Goal: Task Accomplishment & Management: Manage account settings

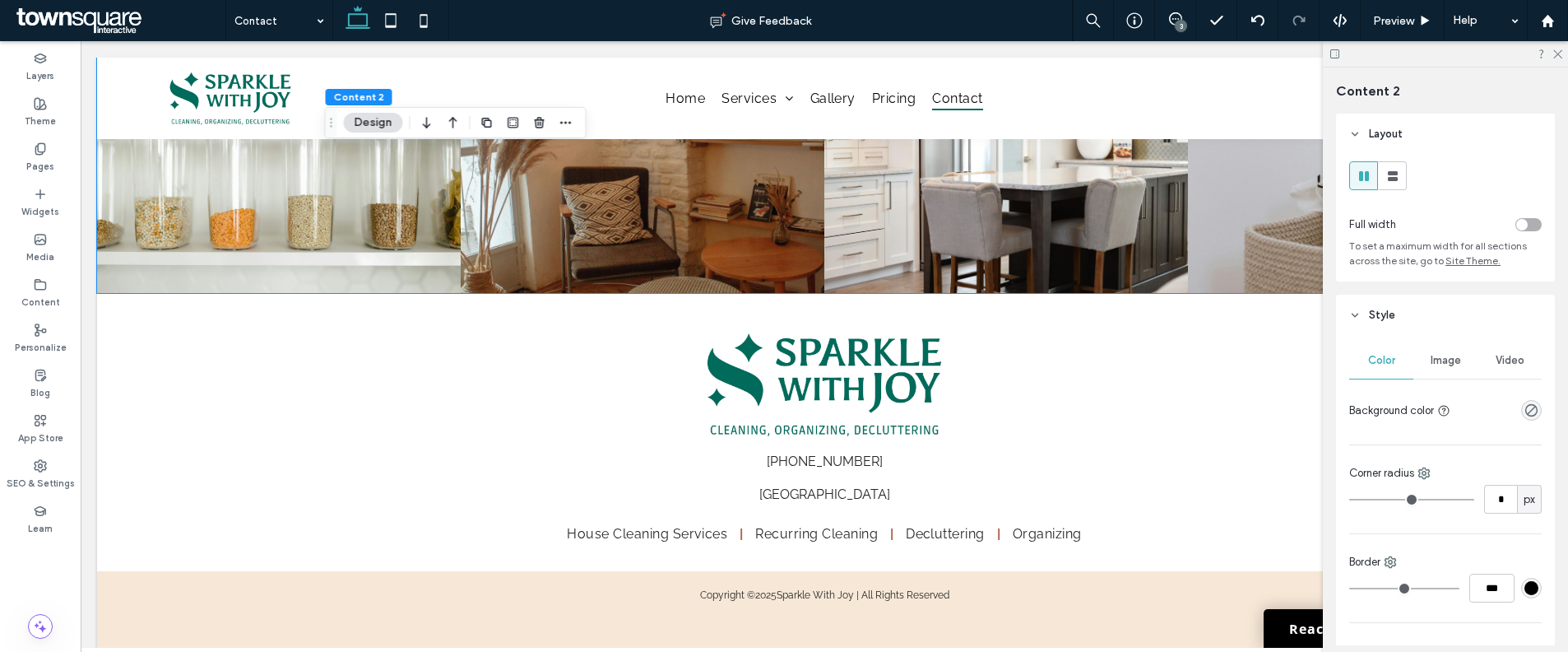
scroll to position [1211, 0]
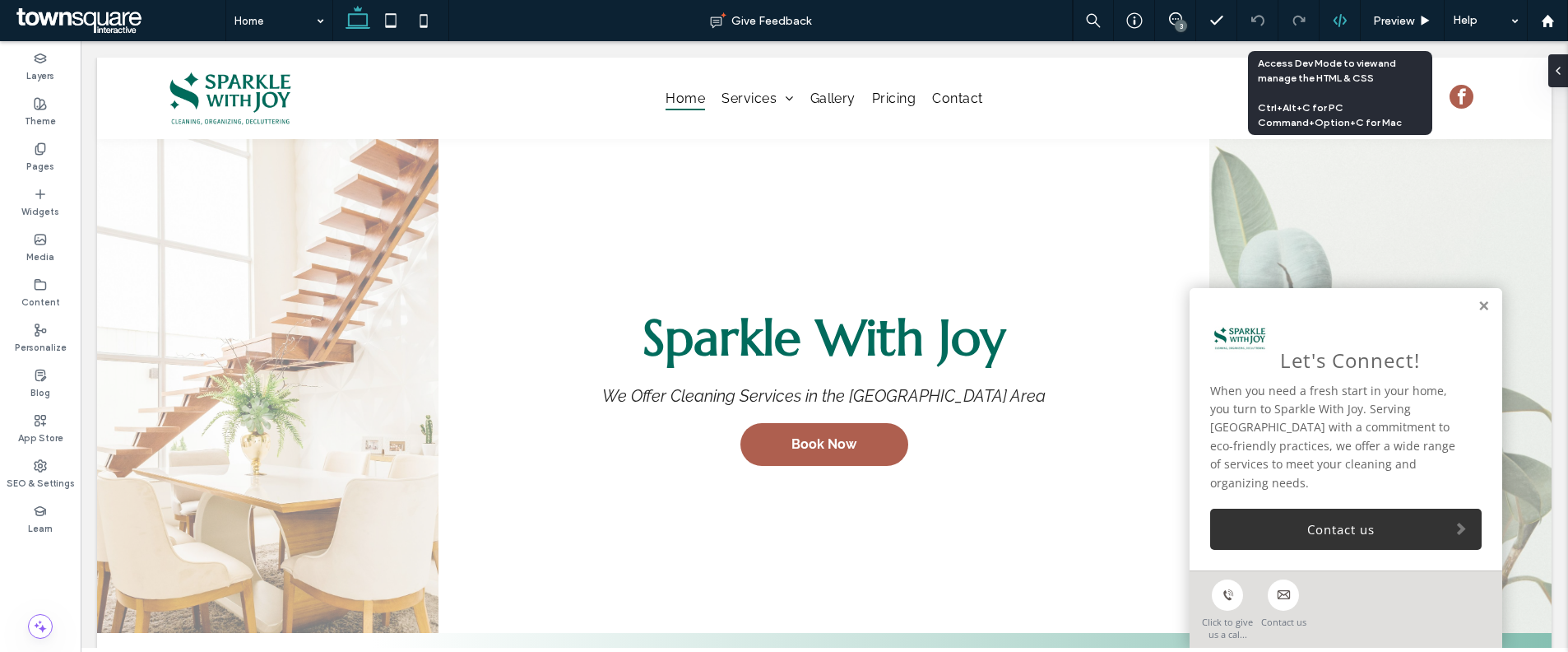
click at [1342, 23] on use at bounding box center [1339, 20] width 13 height 13
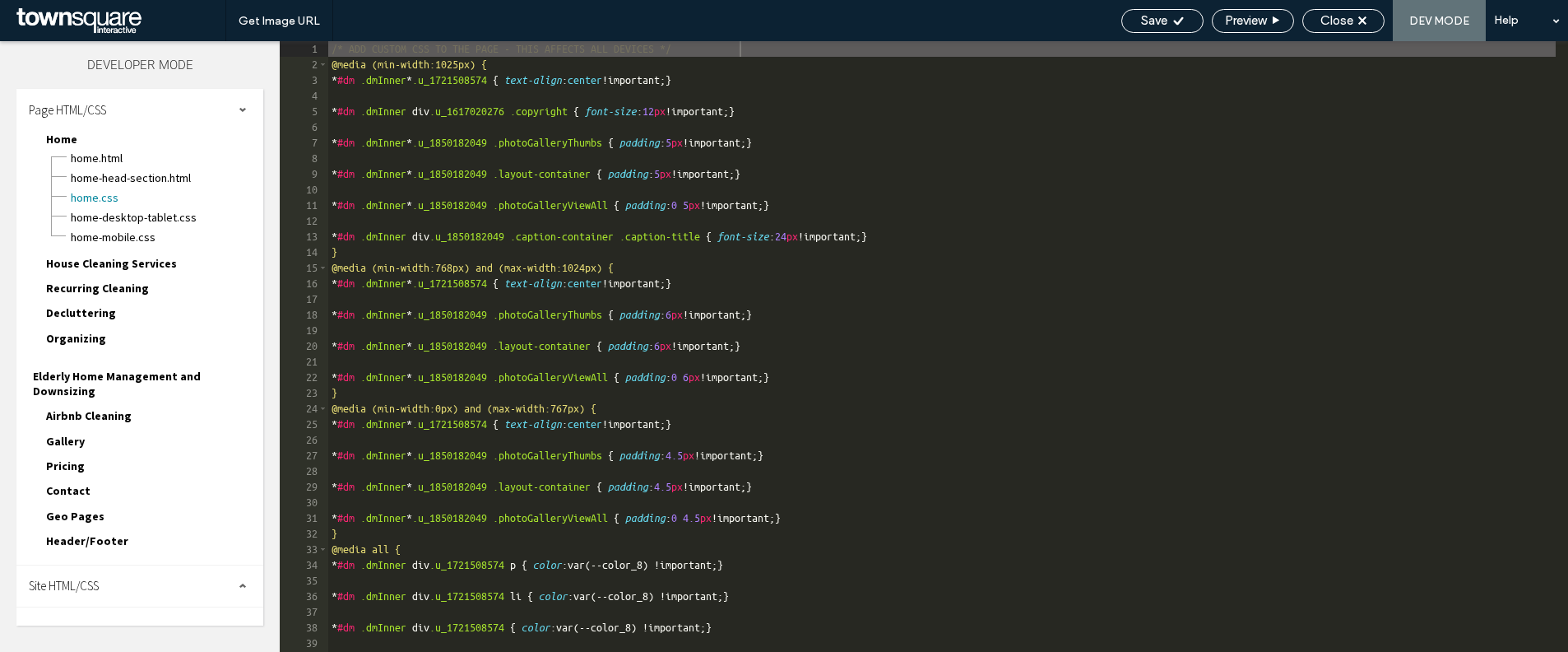
click at [166, 571] on div "Site HTML/CSS" at bounding box center [140, 586] width 247 height 42
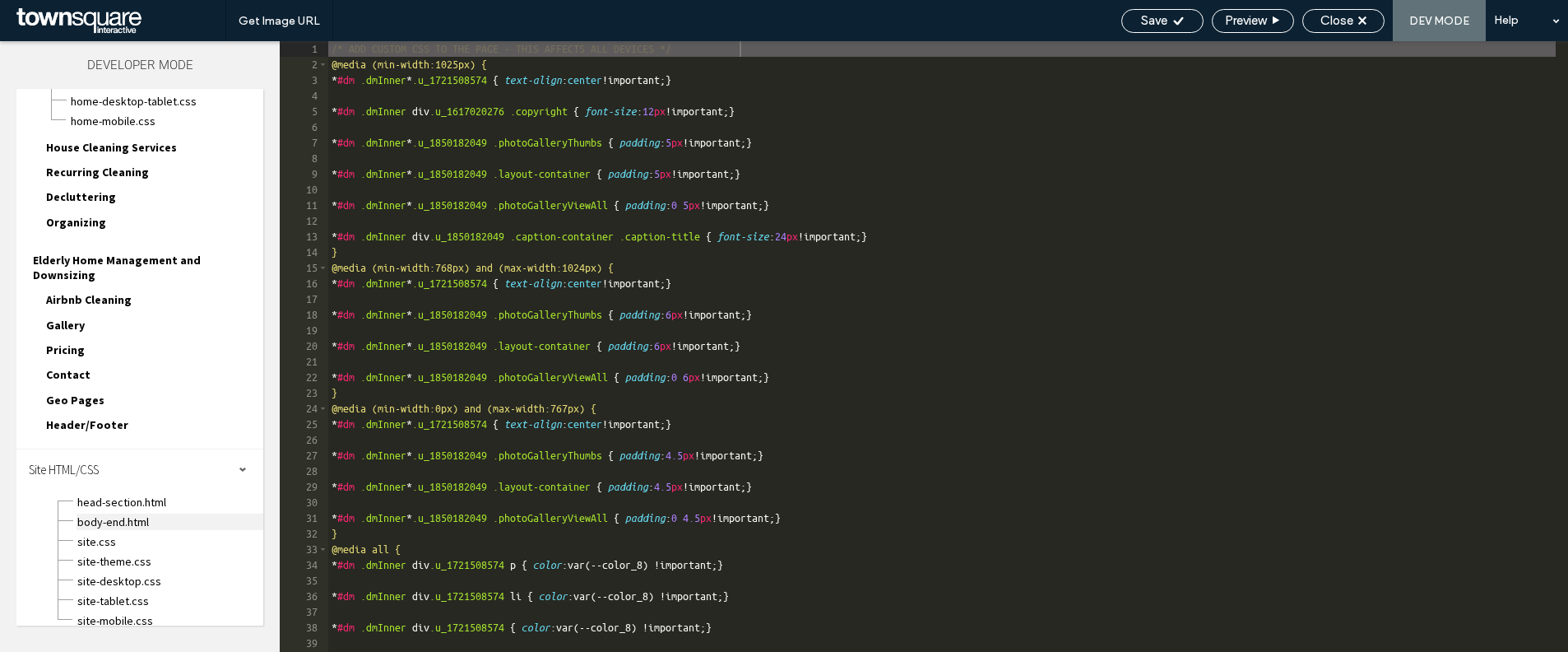
click at [135, 513] on span "body-end.html" at bounding box center [170, 521] width 187 height 17
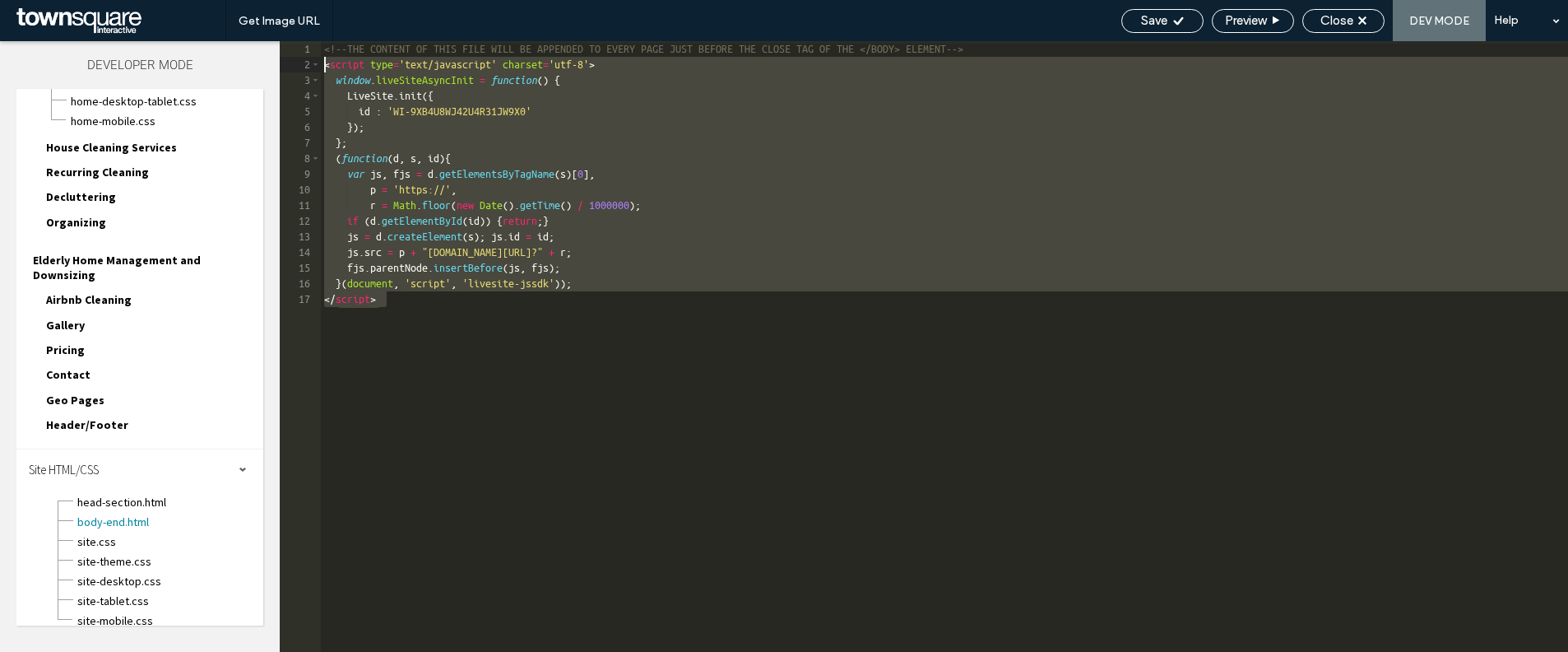
drag, startPoint x: 363, startPoint y: 334, endPoint x: 306, endPoint y: 68, distance: 272.0
click at [306, 68] on div "** 1 2 3 4 5 6 7 8 9 10 11 12 13 14 15 16 17 <!--THE CONTENT OF THIS FILE WILL …" at bounding box center [923, 347] width 1289 height 610
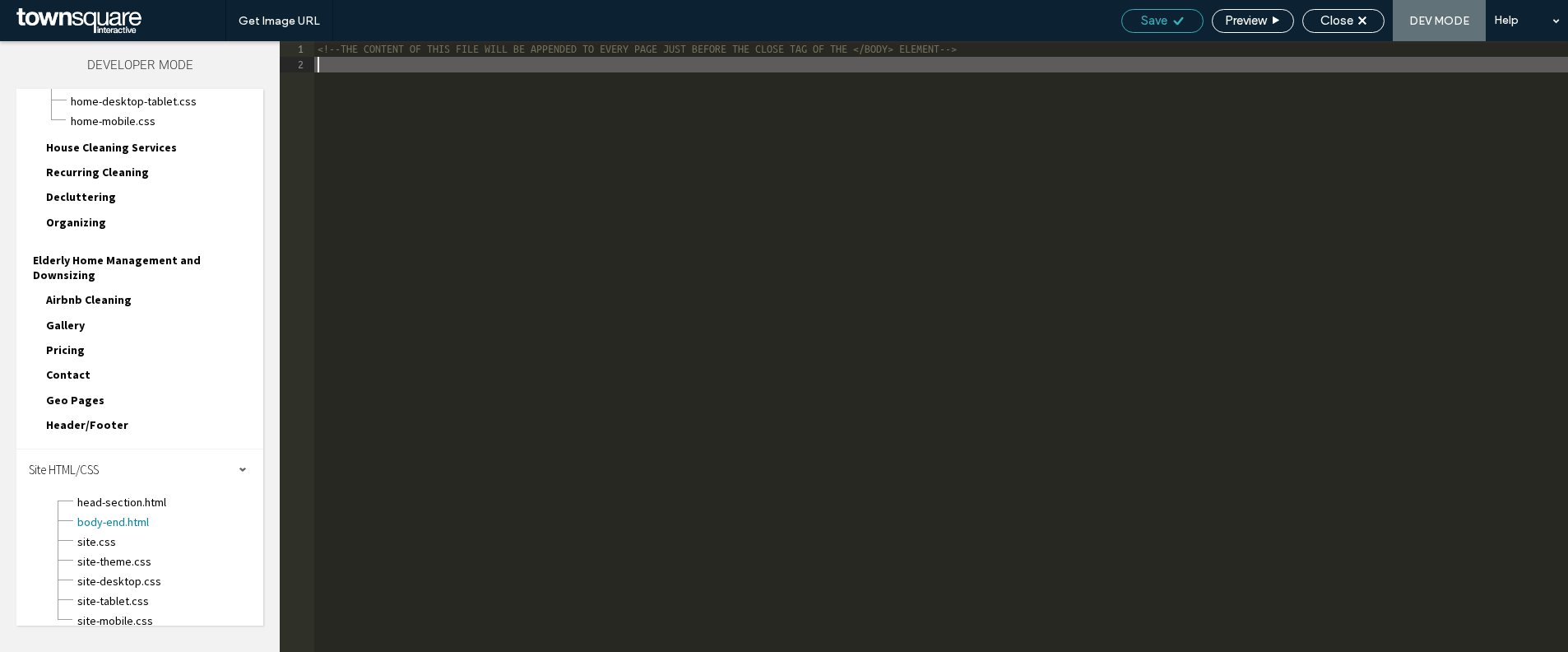
click at [1181, 25] on icon at bounding box center [1178, 21] width 12 height 12
click at [1332, 13] on span "Close" at bounding box center [1336, 20] width 33 height 15
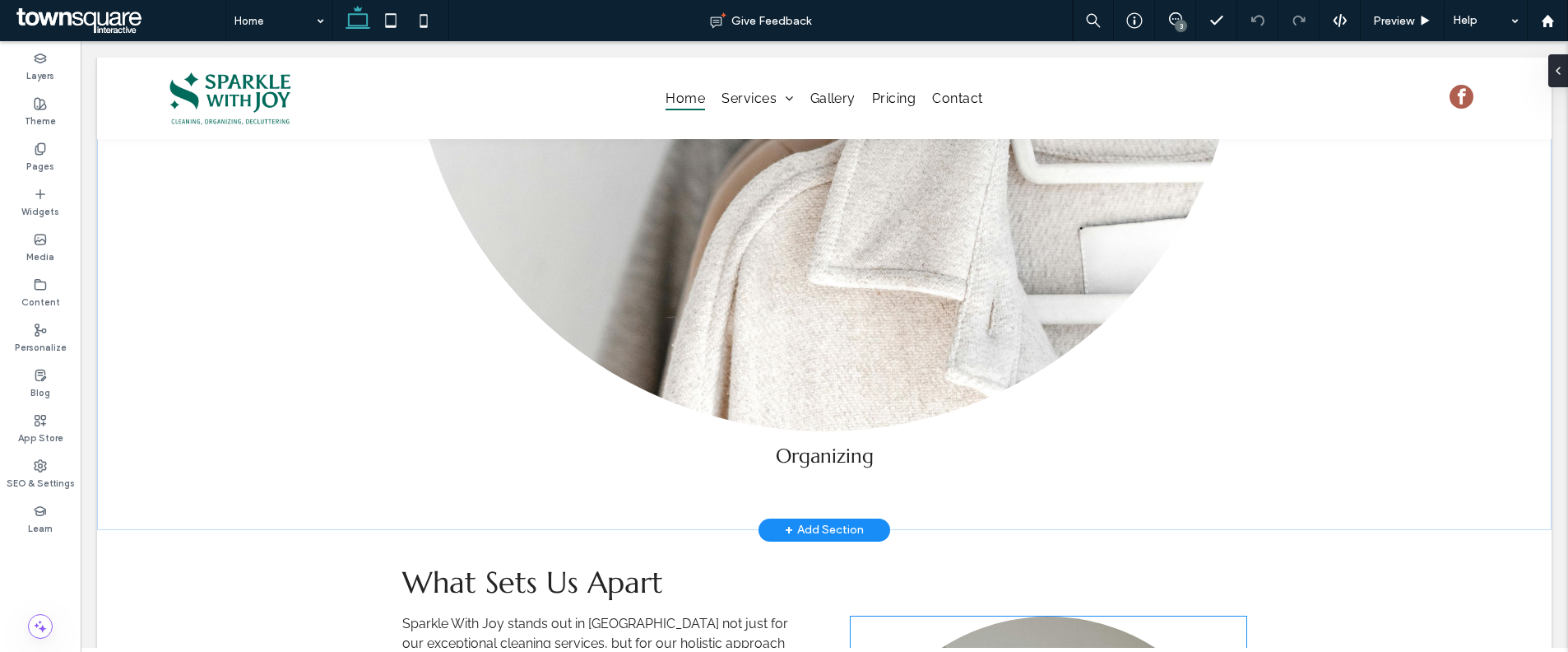
scroll to position [4543, 0]
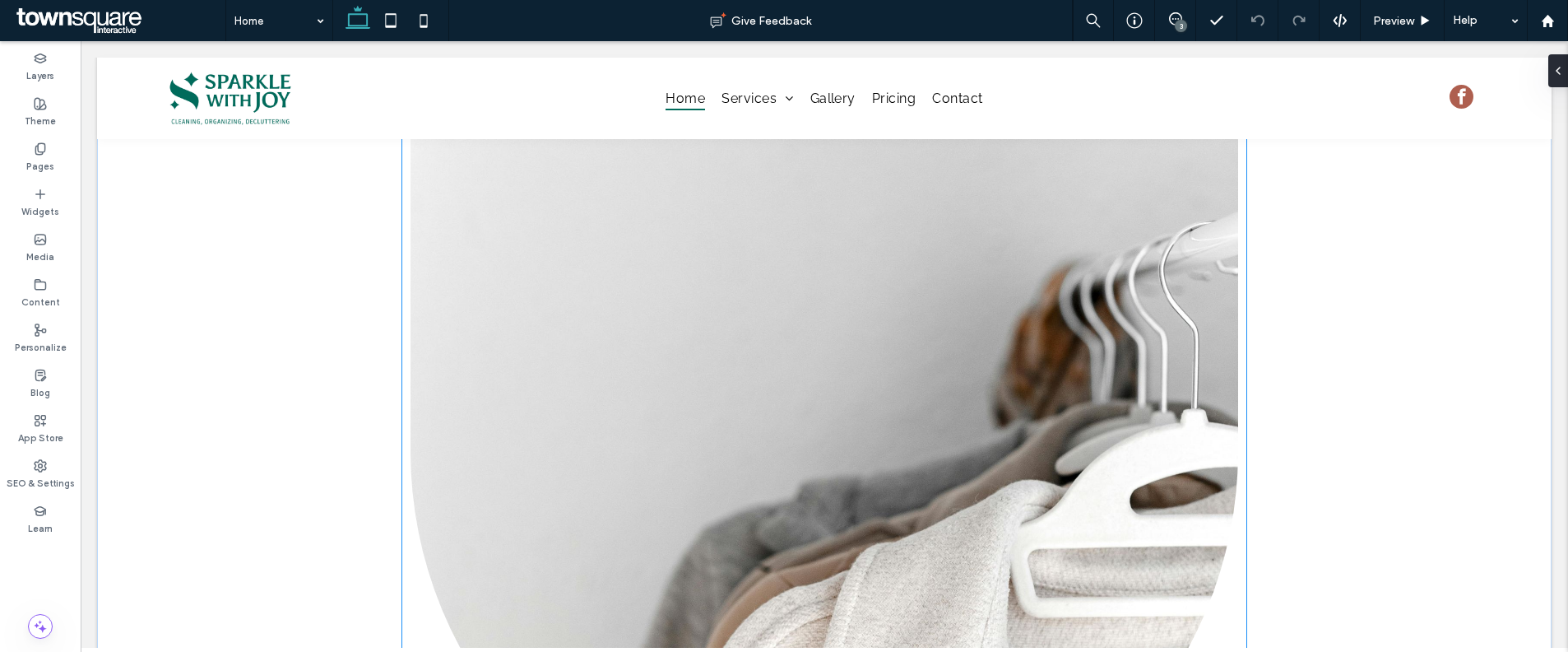
click at [942, 471] on link at bounding box center [824, 450] width 829 height 829
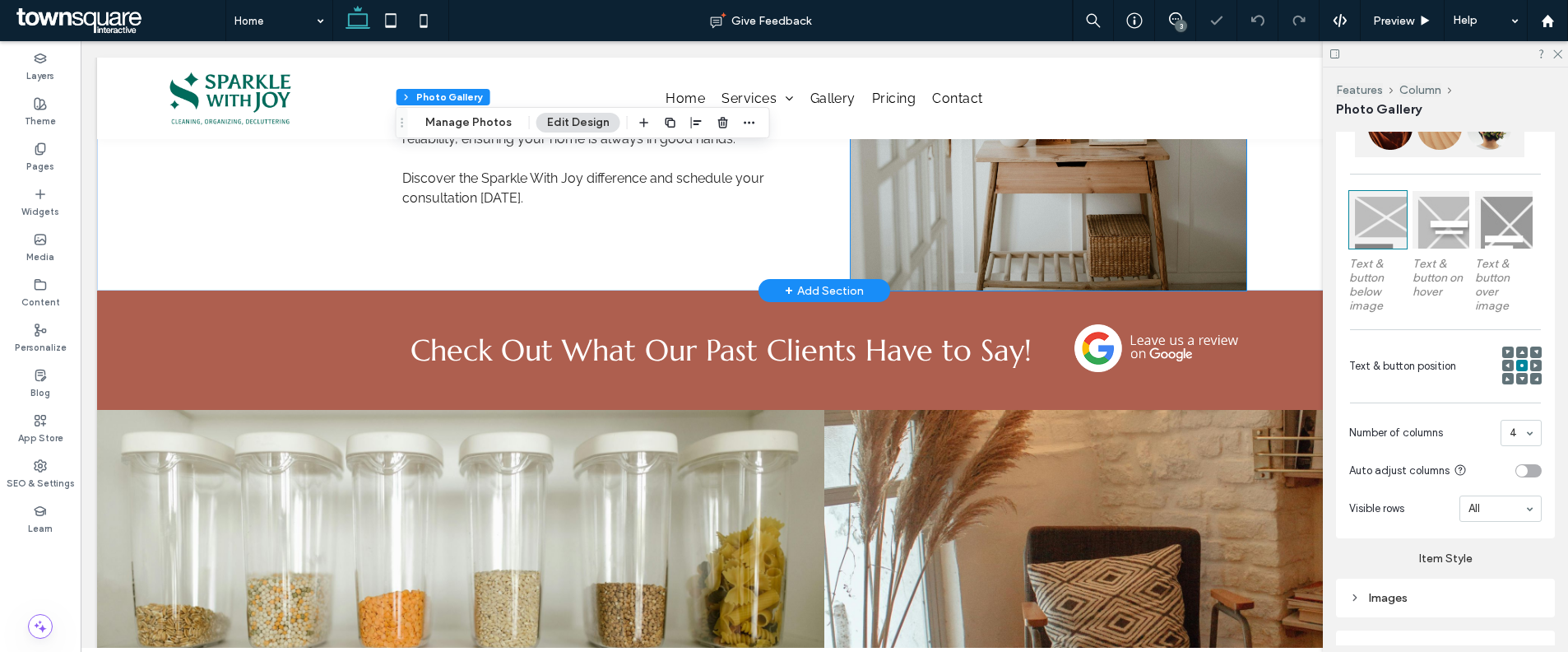
scroll to position [2646, 0]
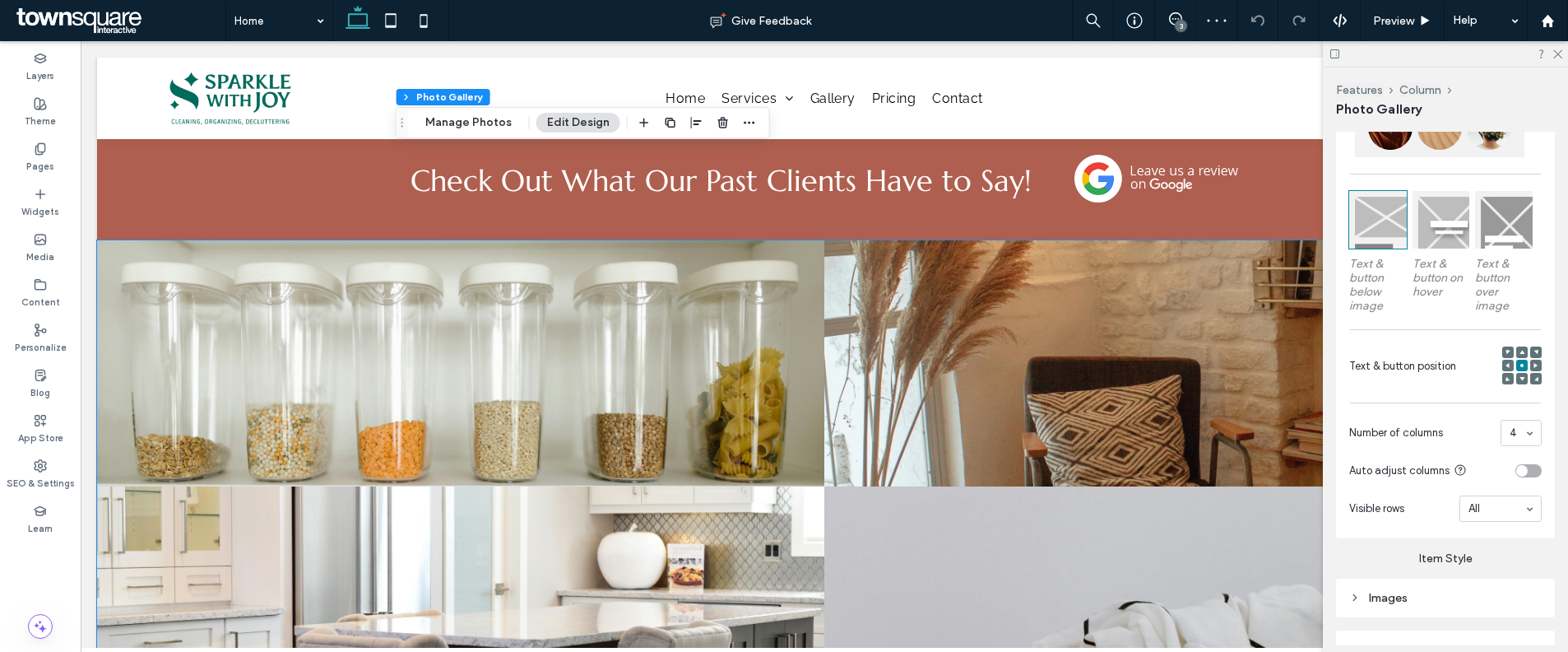
click at [1186, 426] on link at bounding box center [1188, 364] width 727 height 246
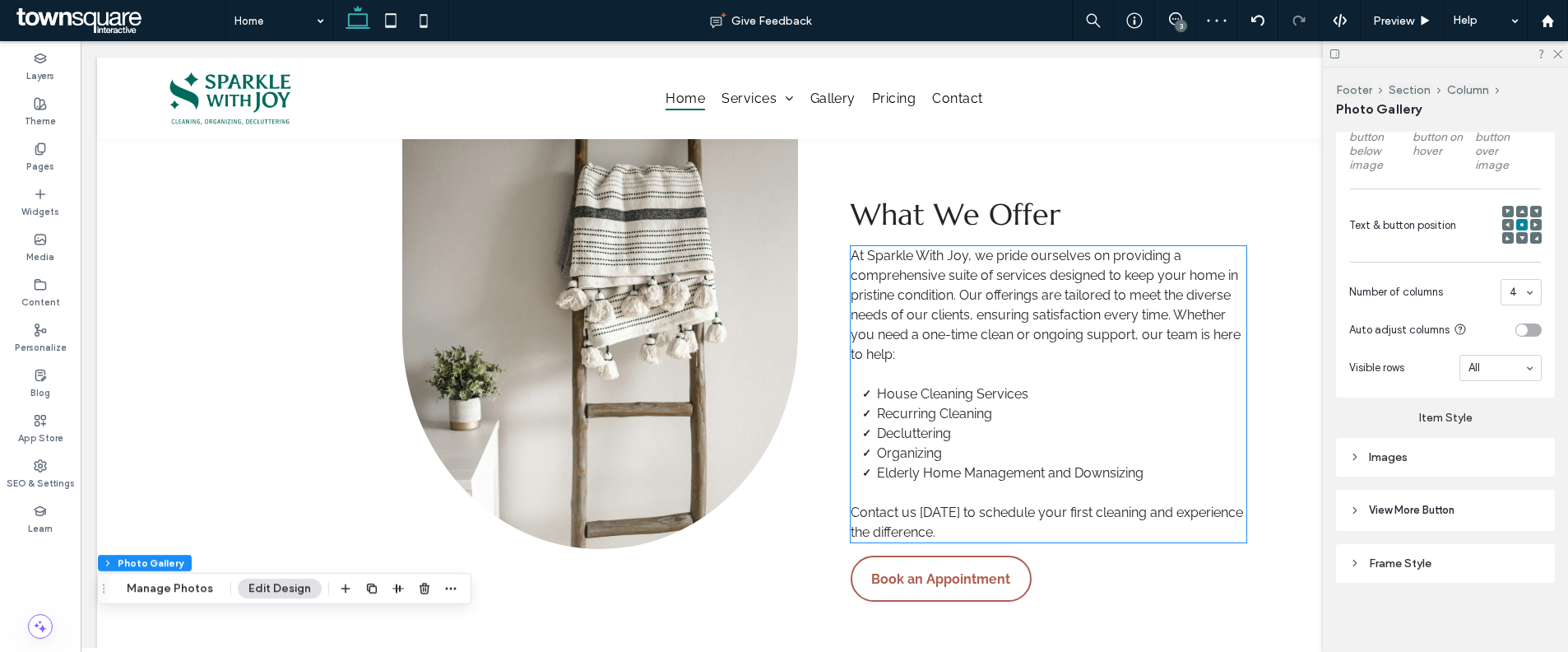
scroll to position [0, 0]
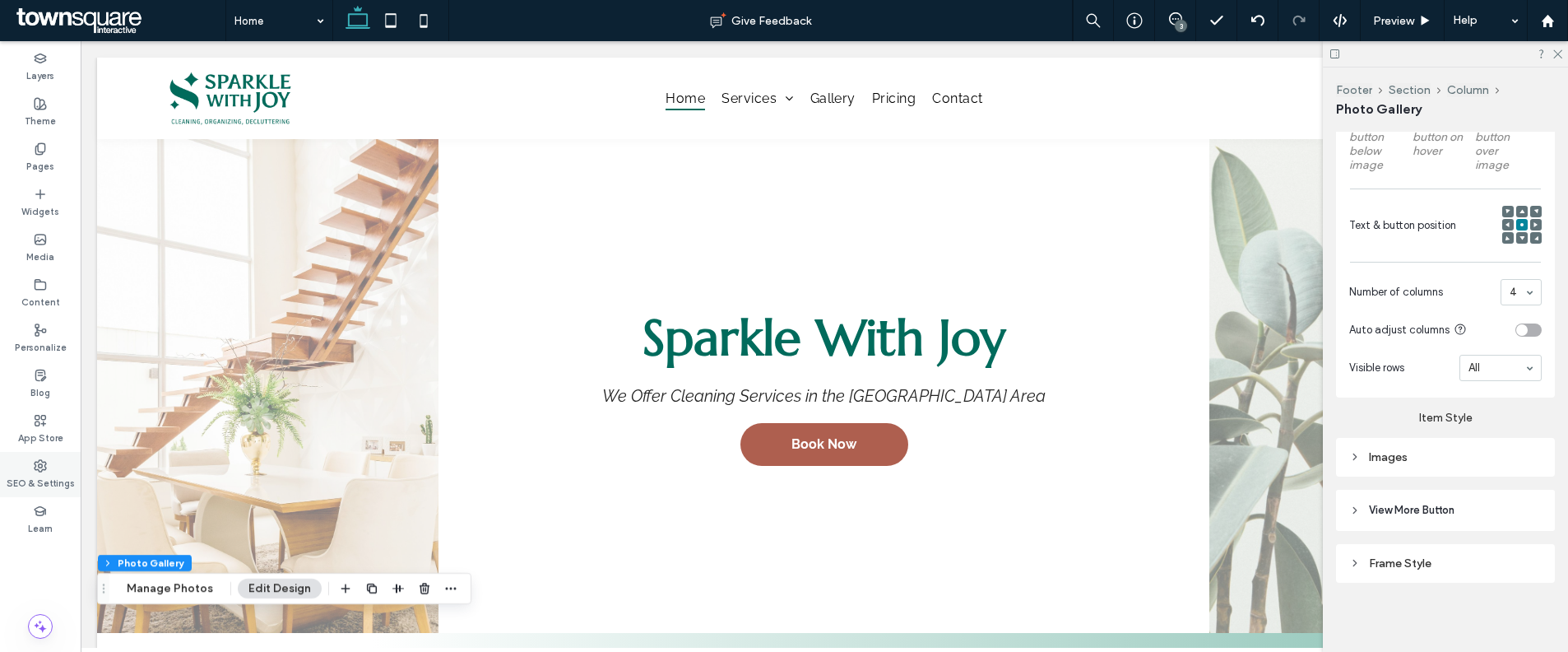
click at [45, 465] on icon at bounding box center [40, 465] width 13 height 13
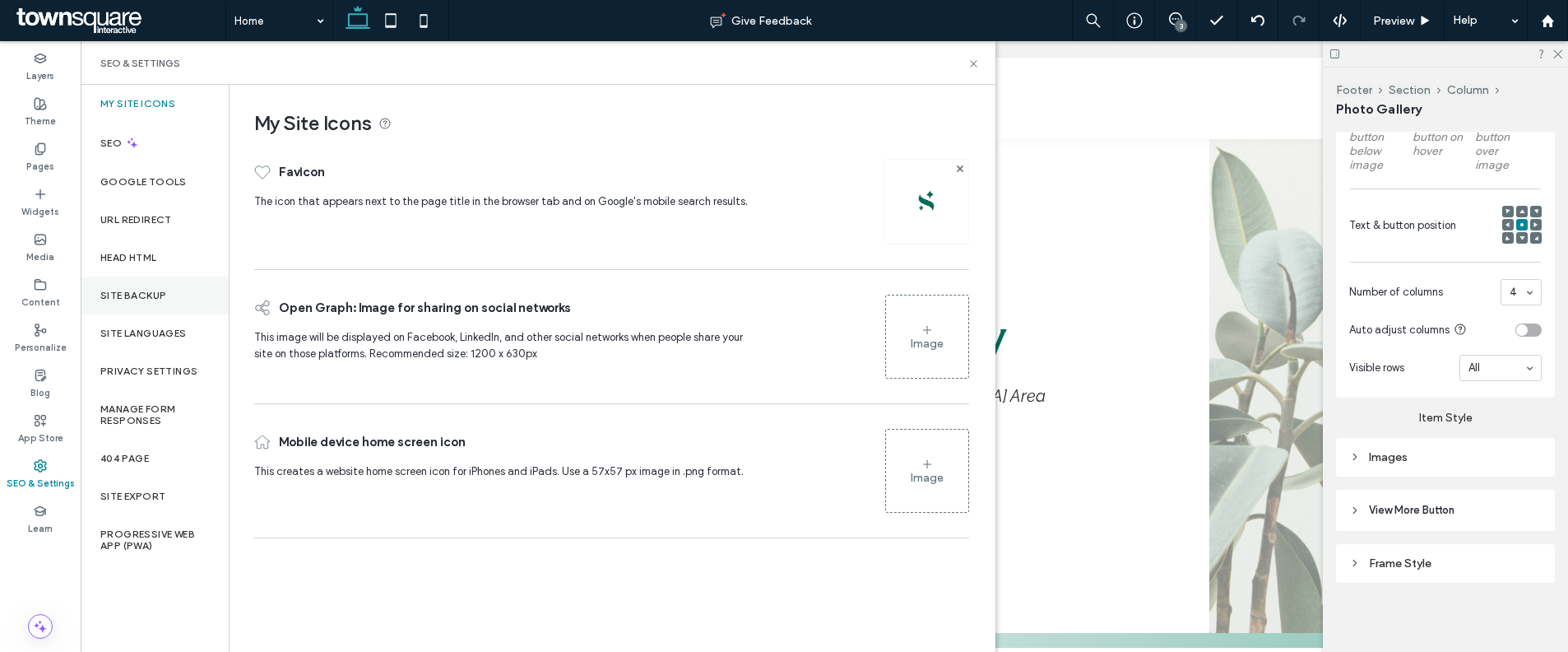
drag, startPoint x: 142, startPoint y: 297, endPoint x: 183, endPoint y: 282, distance: 43.7
click at [142, 297] on label "Site Backup" at bounding box center [133, 295] width 65 height 12
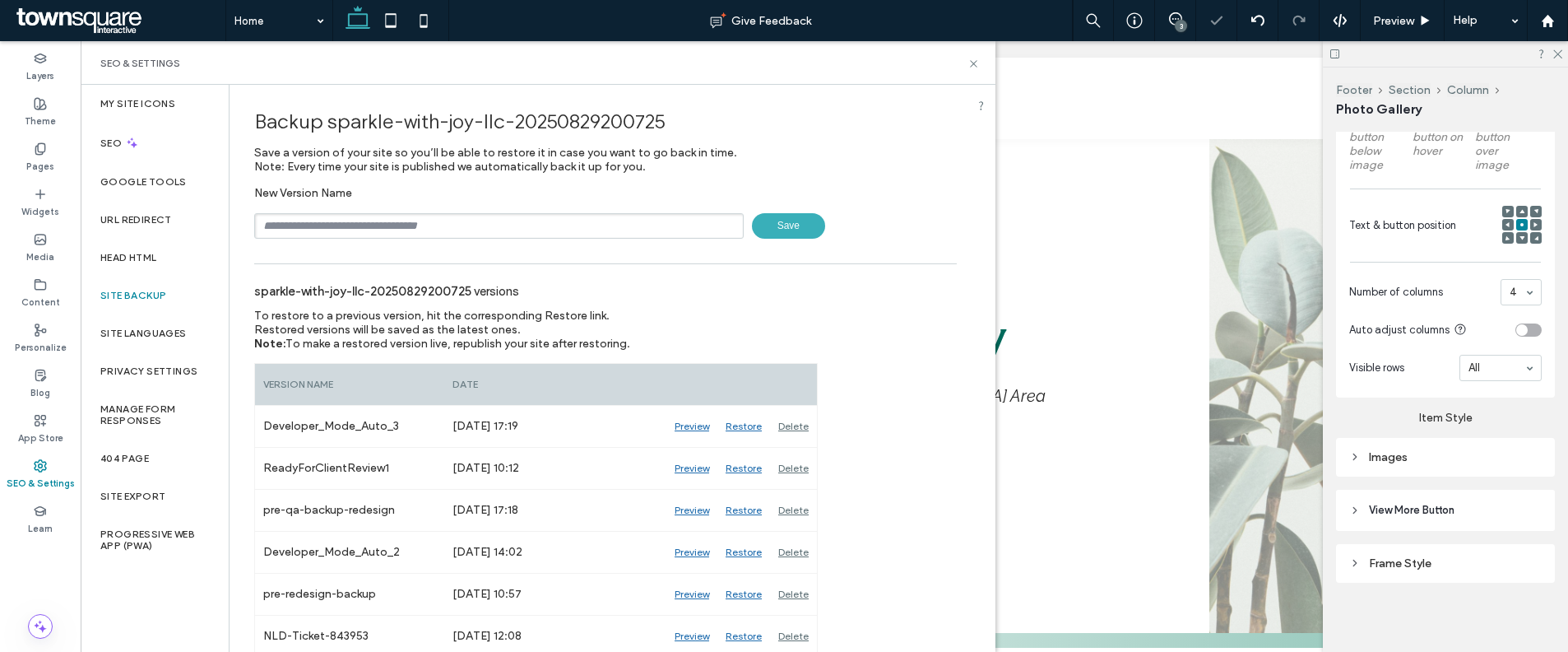
click at [341, 213] on input "text" at bounding box center [498, 226] width 489 height 26
drag, startPoint x: 375, startPoint y: 227, endPoint x: 332, endPoint y: 222, distance: 43.3
click at [332, 222] on input "**********" at bounding box center [498, 226] width 489 height 26
paste input "text"
click at [799, 223] on span "Save" at bounding box center [788, 226] width 73 height 26
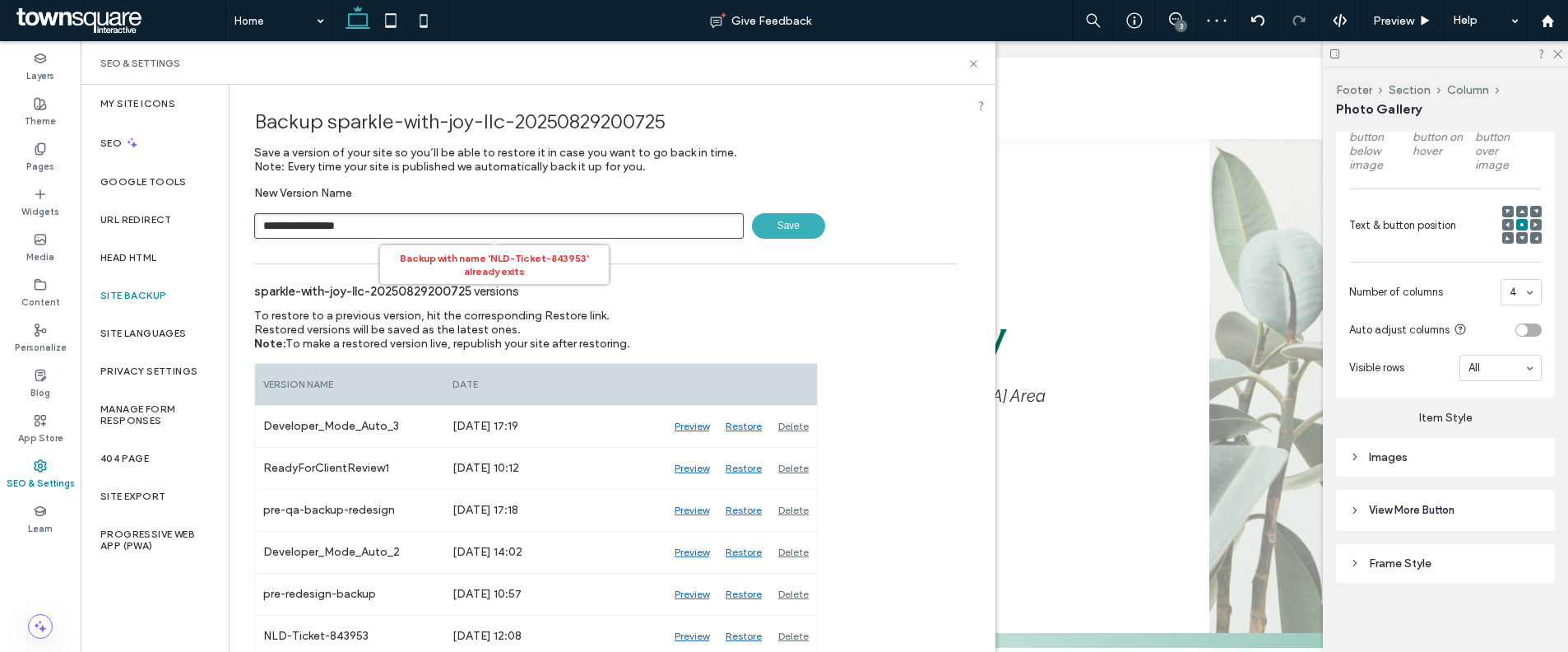
click at [524, 221] on input "**********" at bounding box center [498, 226] width 489 height 26
type input "**********"
click at [784, 232] on span "Save" at bounding box center [788, 226] width 73 height 26
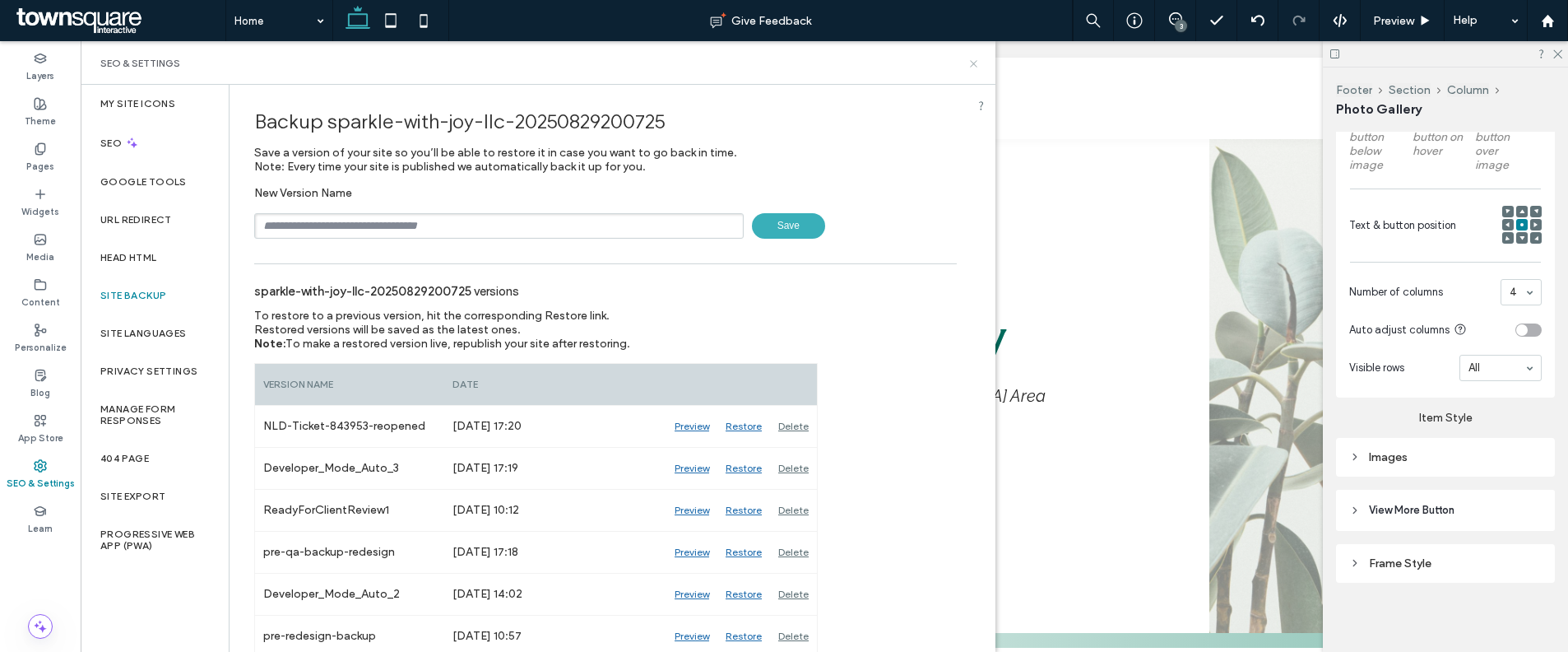
click at [970, 65] on icon at bounding box center [974, 64] width 12 height 12
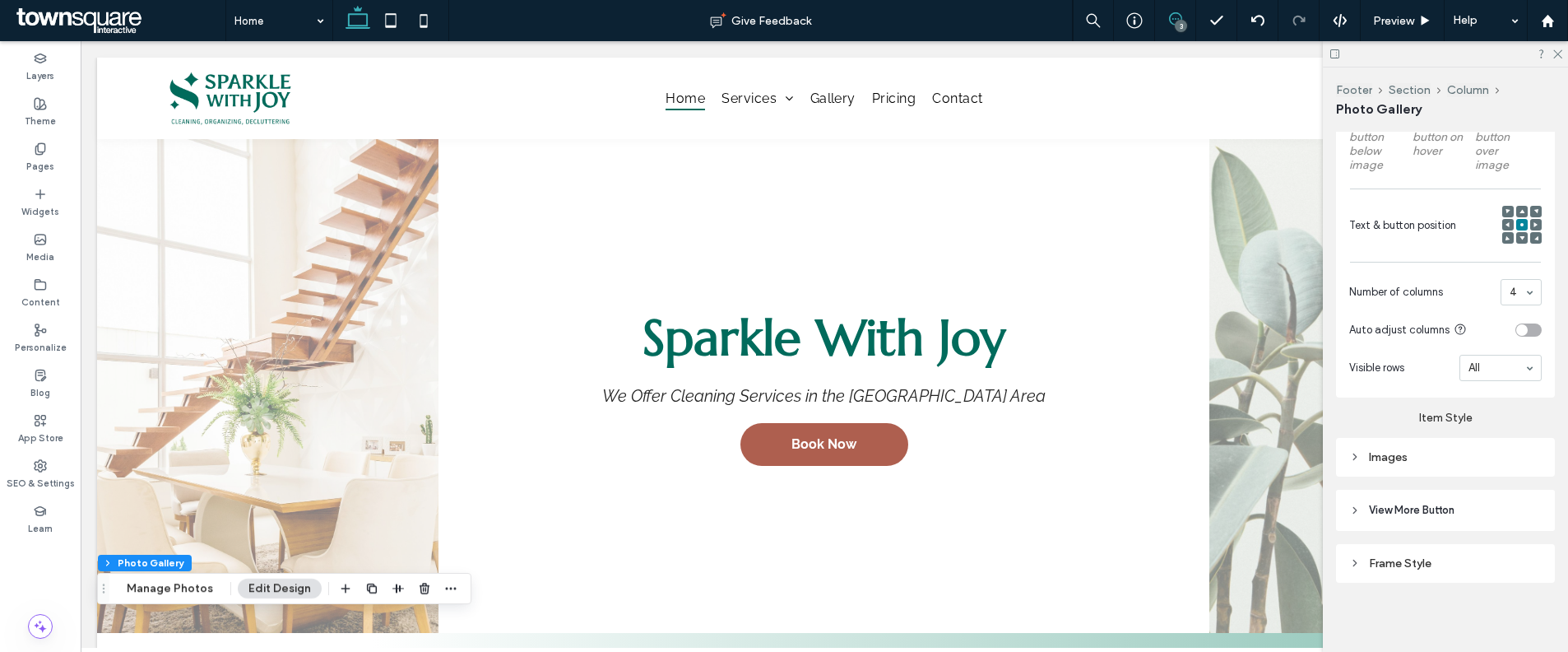
click at [1167, 13] on span at bounding box center [1175, 19] width 41 height 13
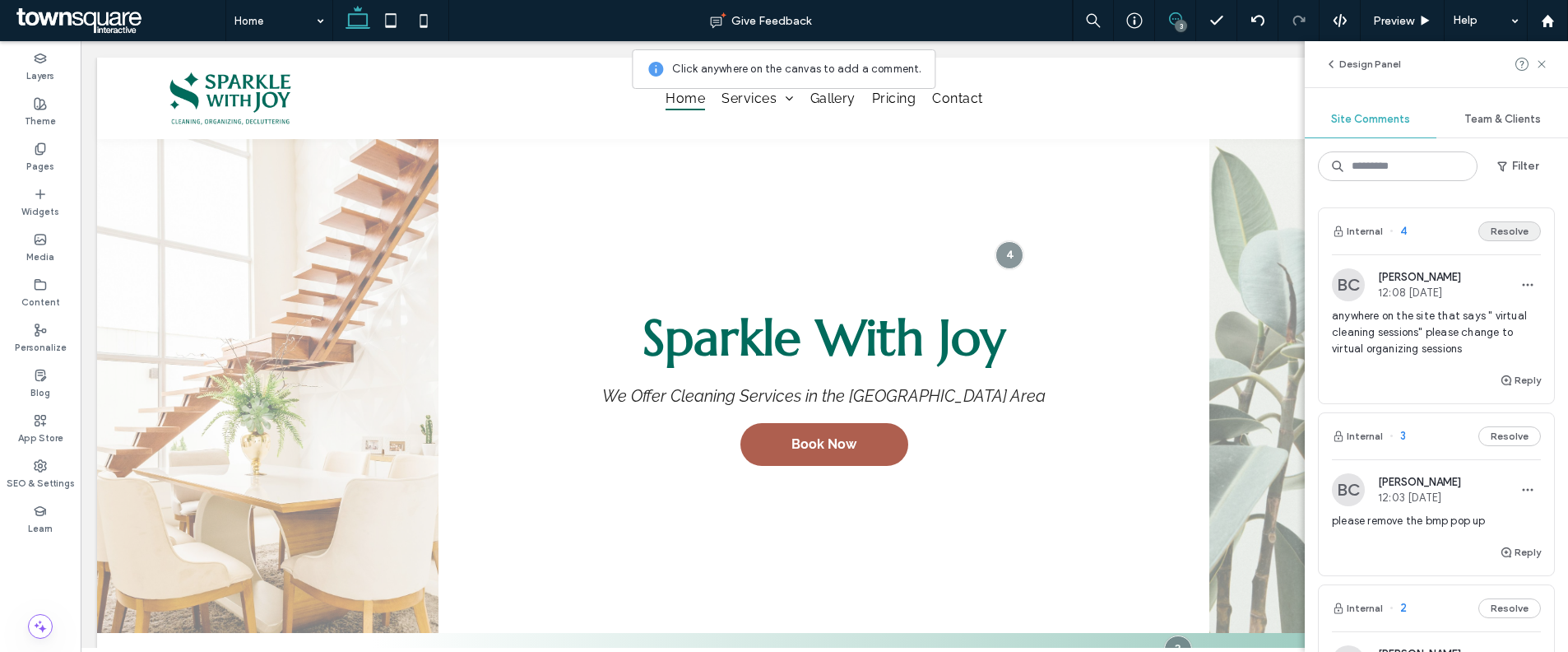
click at [1489, 230] on button "Resolve" at bounding box center [1509, 231] width 63 height 19
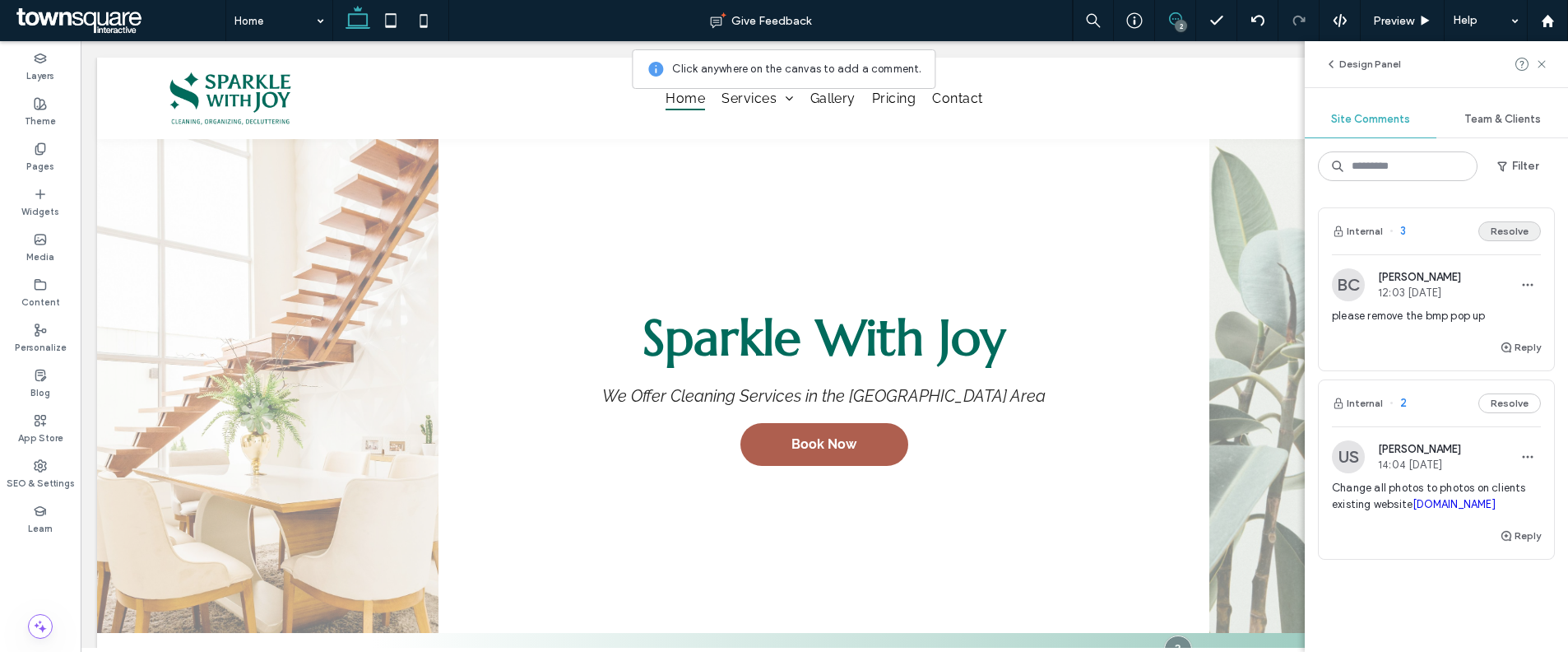
click at [1503, 231] on button "Resolve" at bounding box center [1509, 231] width 63 height 19
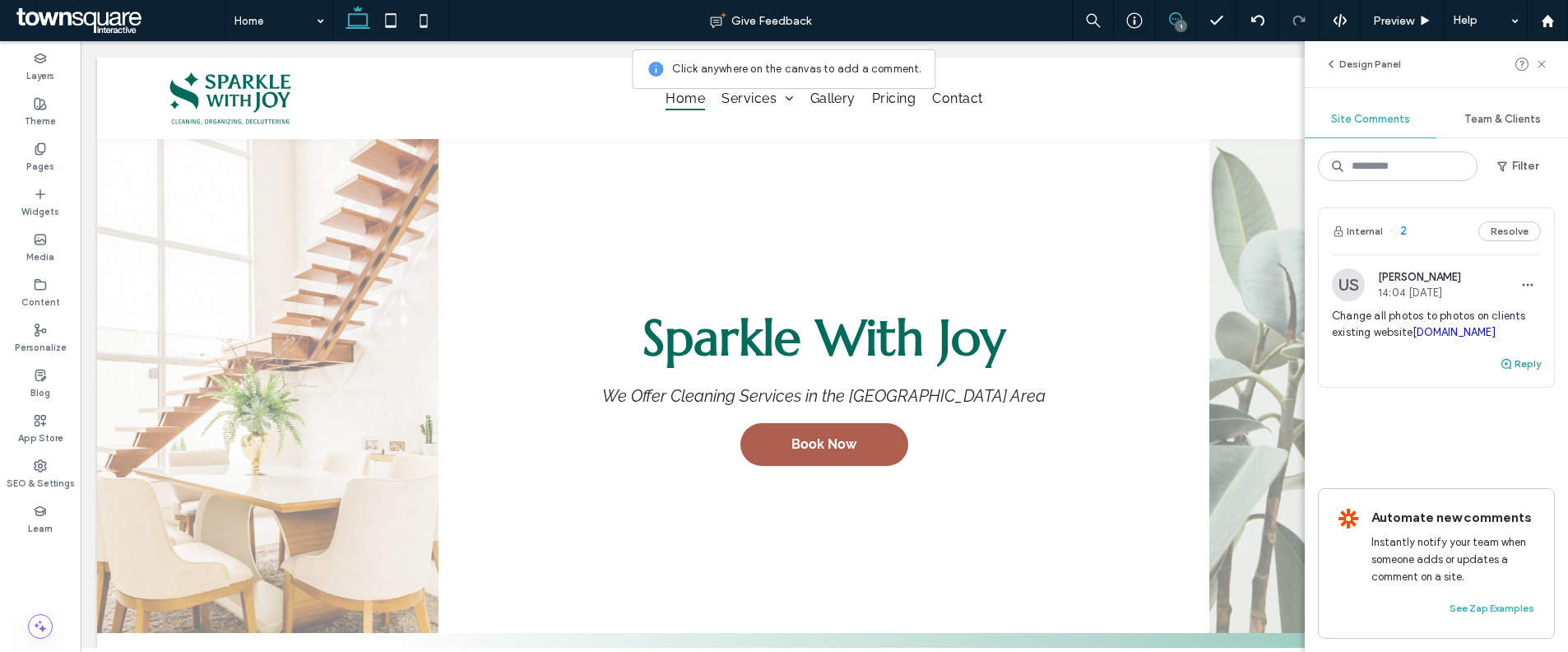
click at [1503, 373] on button "Reply" at bounding box center [1520, 364] width 42 height 19
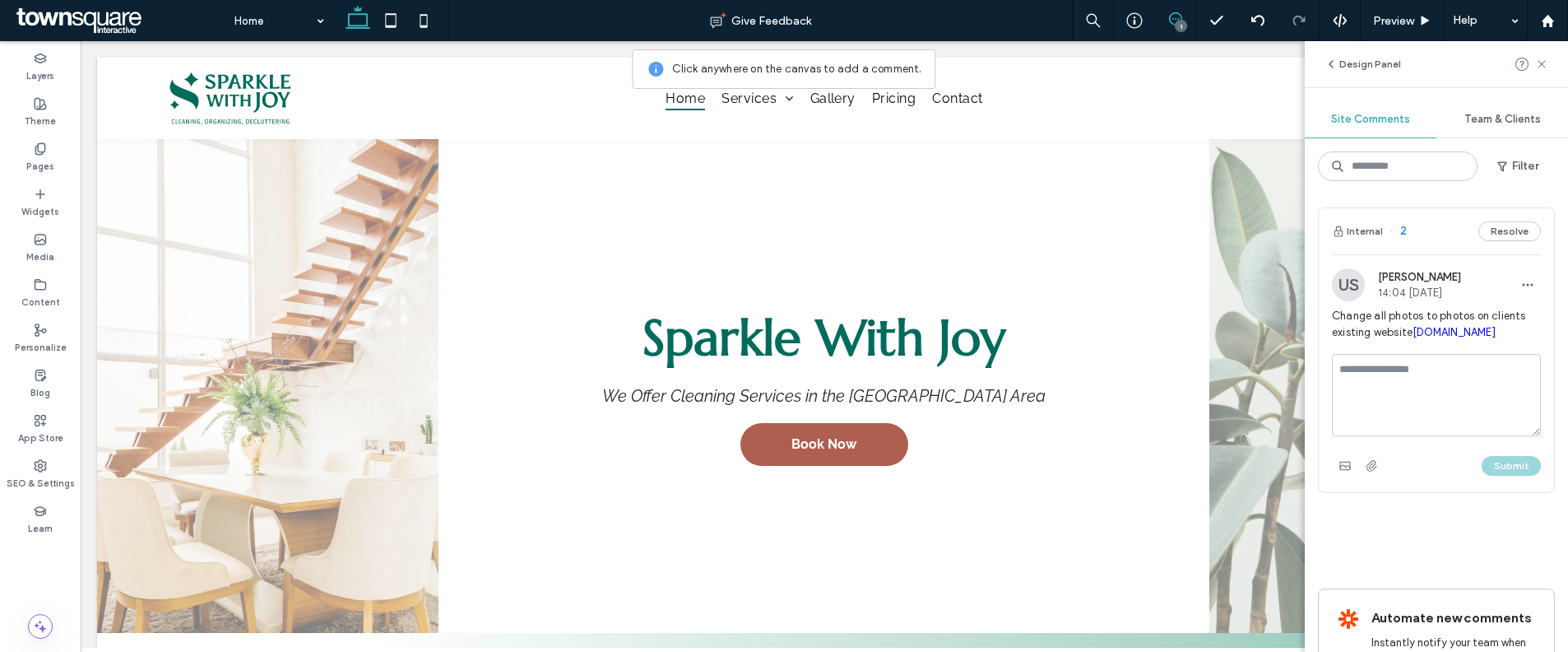
click at [1452, 398] on textarea at bounding box center [1436, 395] width 209 height 82
type textarea "**********"
click at [1494, 476] on button "Submit" at bounding box center [1511, 465] width 59 height 19
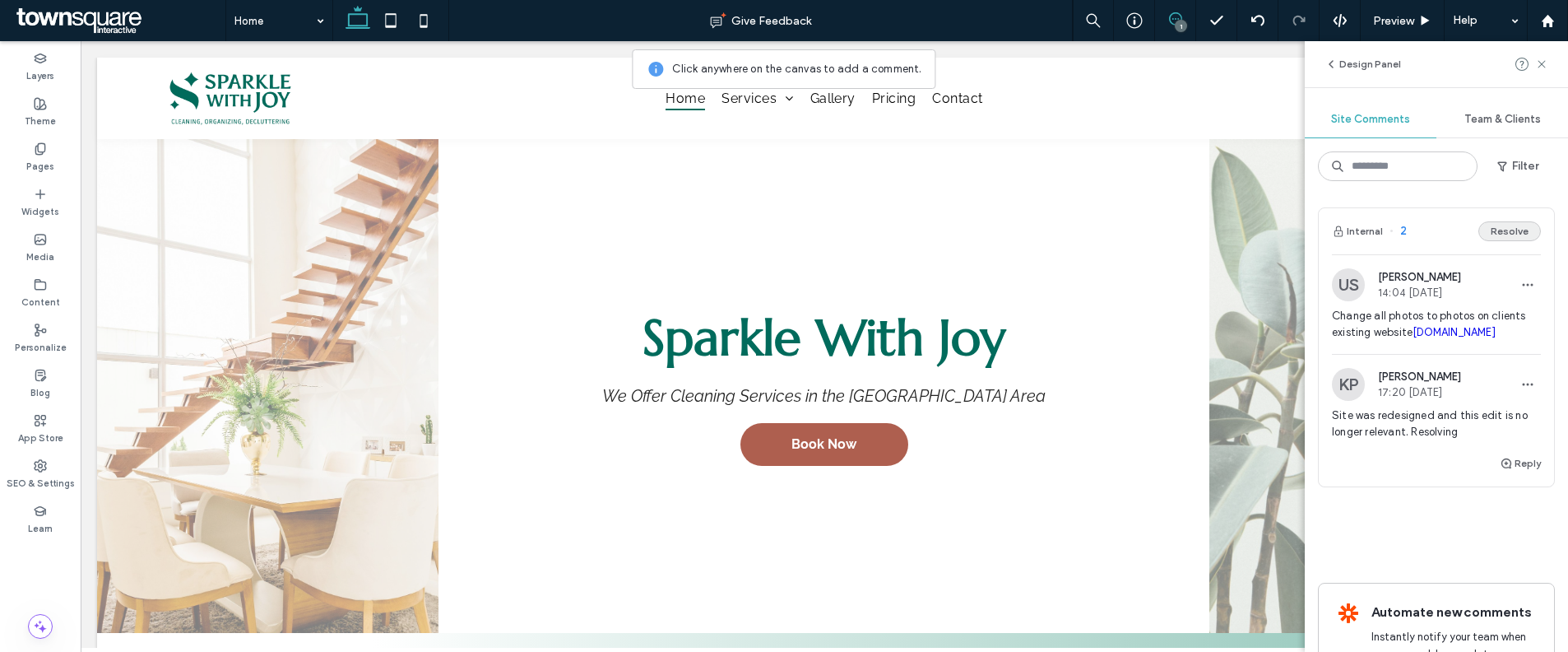
click at [1485, 230] on button "Resolve" at bounding box center [1509, 231] width 63 height 19
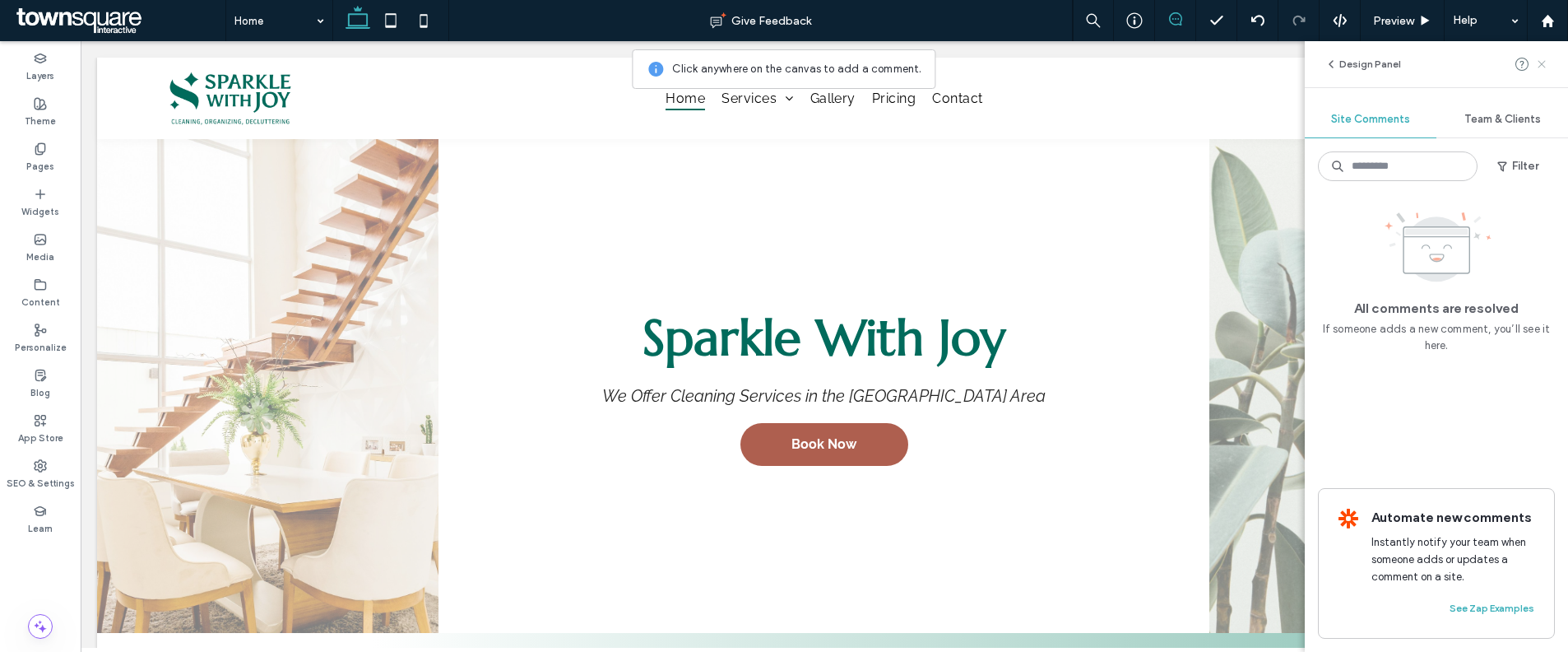
click at [1540, 70] on icon at bounding box center [1541, 64] width 13 height 13
